Goal: Transaction & Acquisition: Purchase product/service

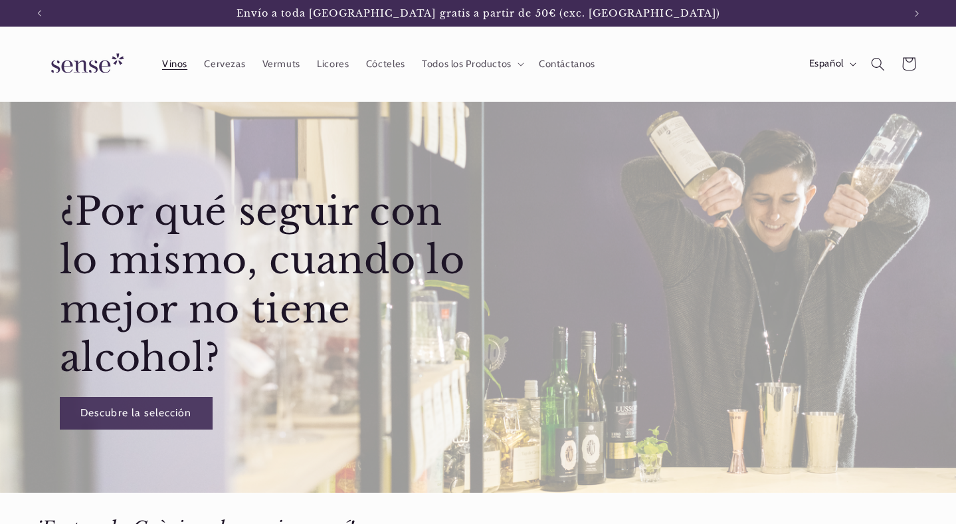
click at [170, 61] on span "Vinos" at bounding box center [174, 64] width 25 height 13
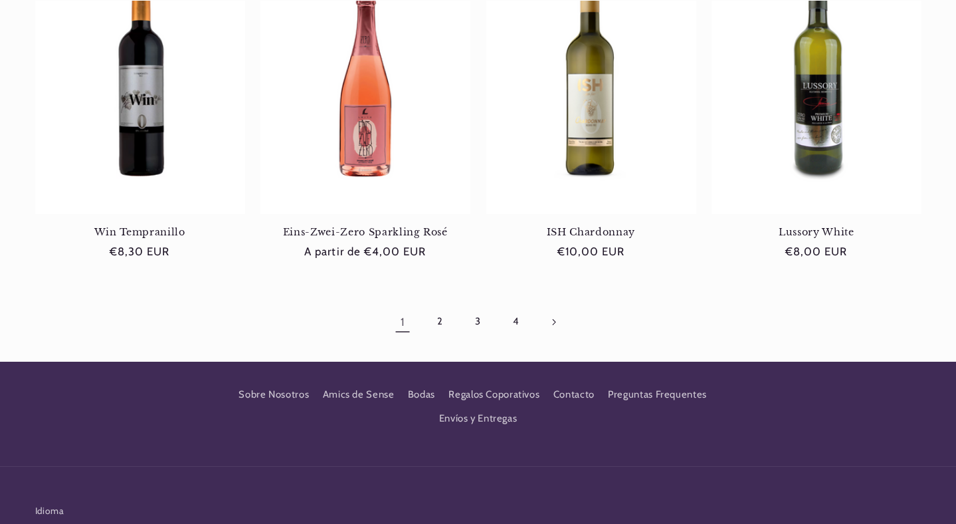
scroll to position [1364, 0]
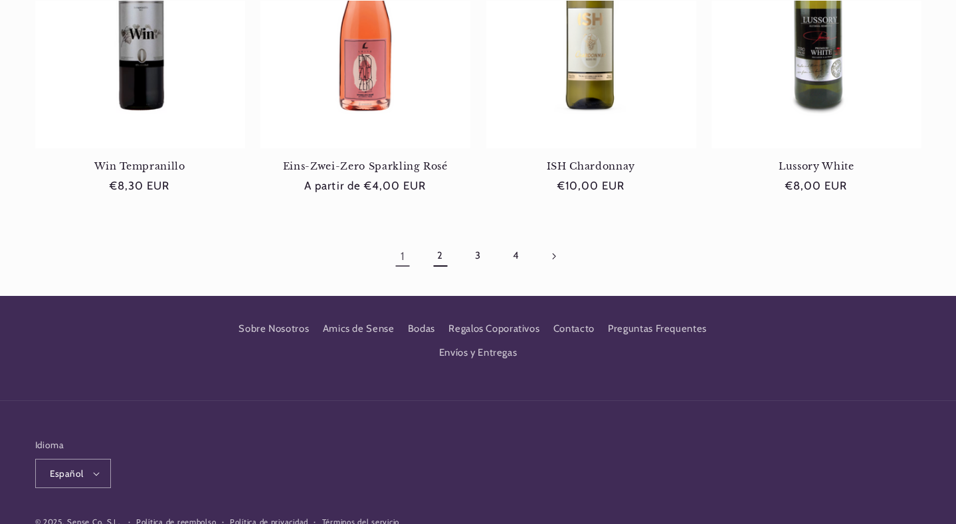
click at [441, 241] on link "2" at bounding box center [440, 256] width 31 height 31
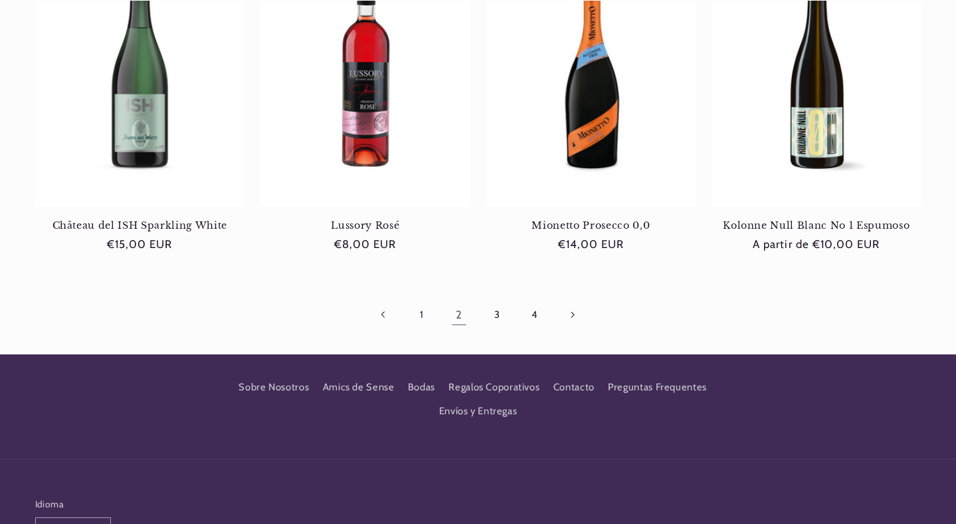
scroll to position [1302, 0]
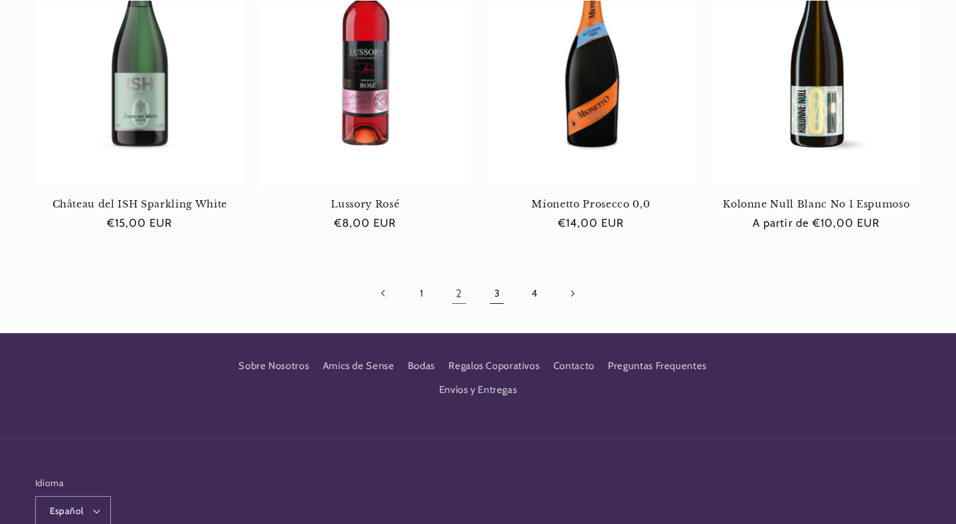
click at [492, 293] on link "3" at bounding box center [497, 293] width 31 height 31
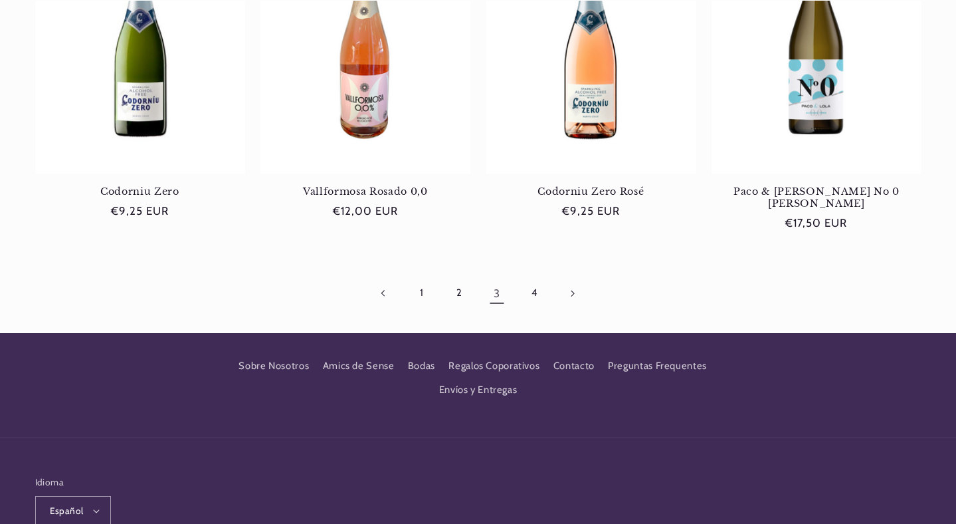
scroll to position [1367, 0]
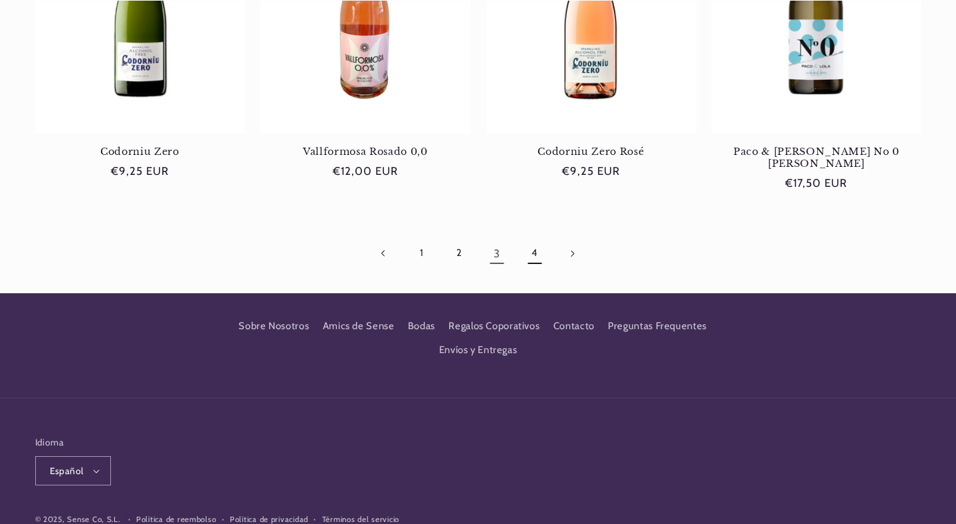
click at [536, 238] on link "4" at bounding box center [534, 253] width 31 height 31
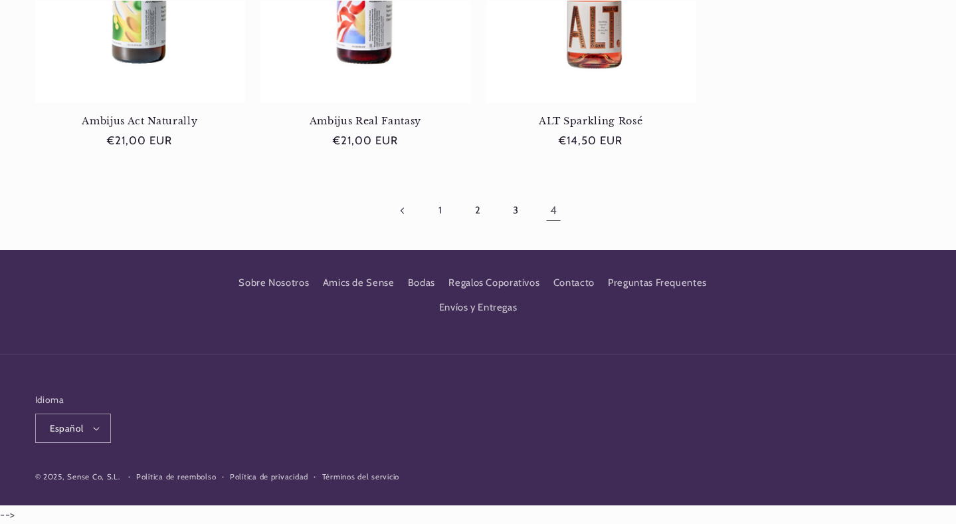
scroll to position [1051, 0]
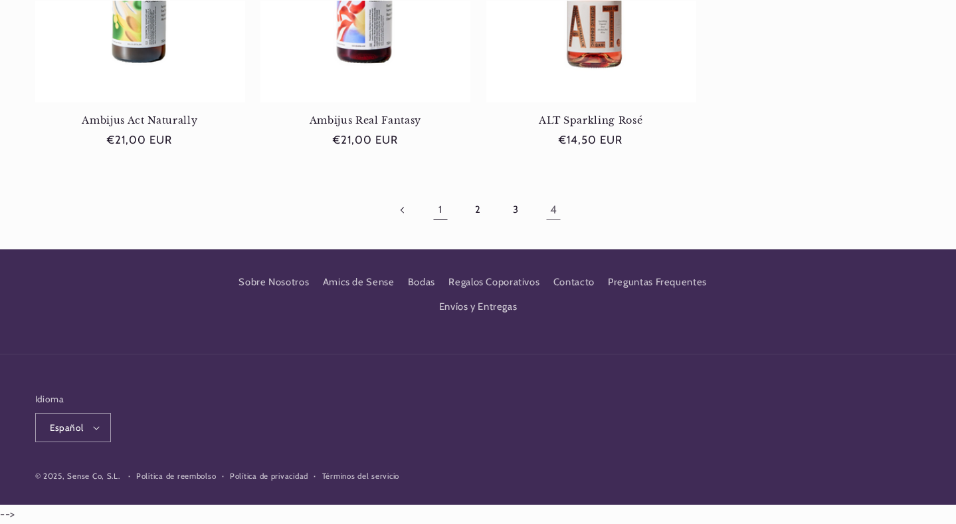
click at [441, 207] on link "1" at bounding box center [440, 210] width 31 height 31
